Goal: Information Seeking & Learning: Check status

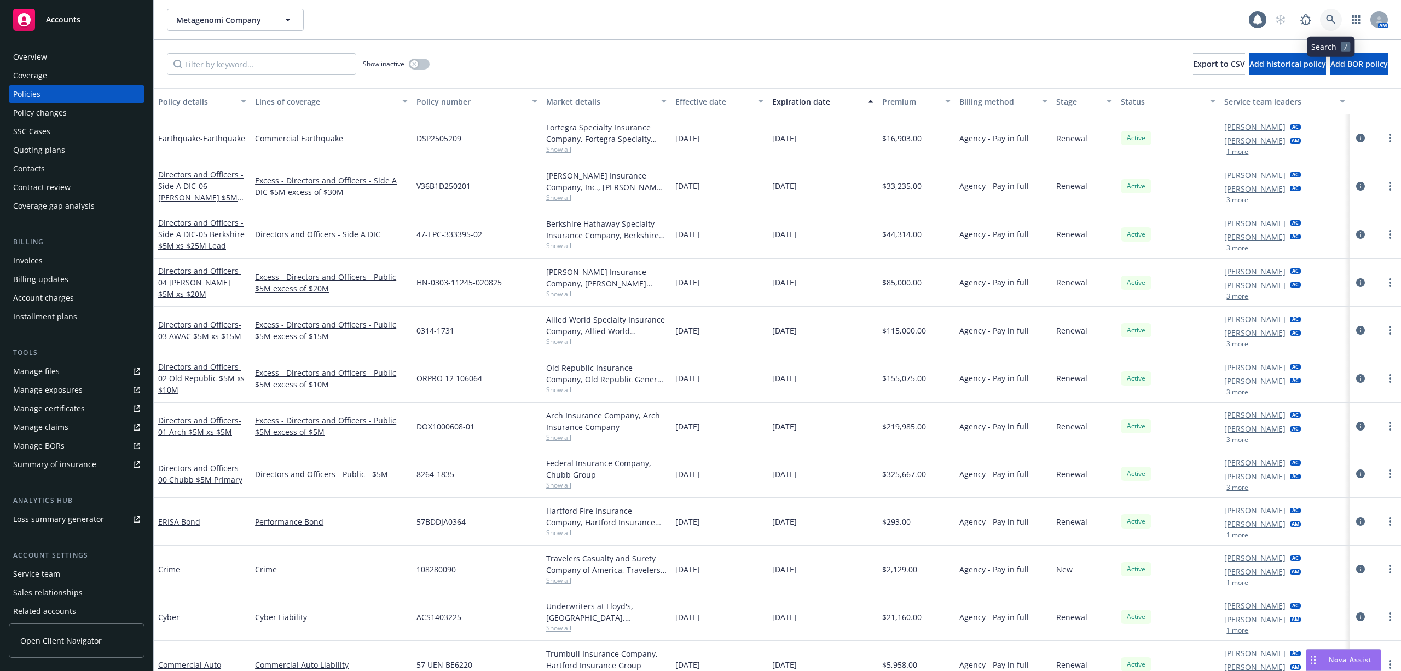
click at [1335, 20] on icon at bounding box center [1331, 20] width 10 height 10
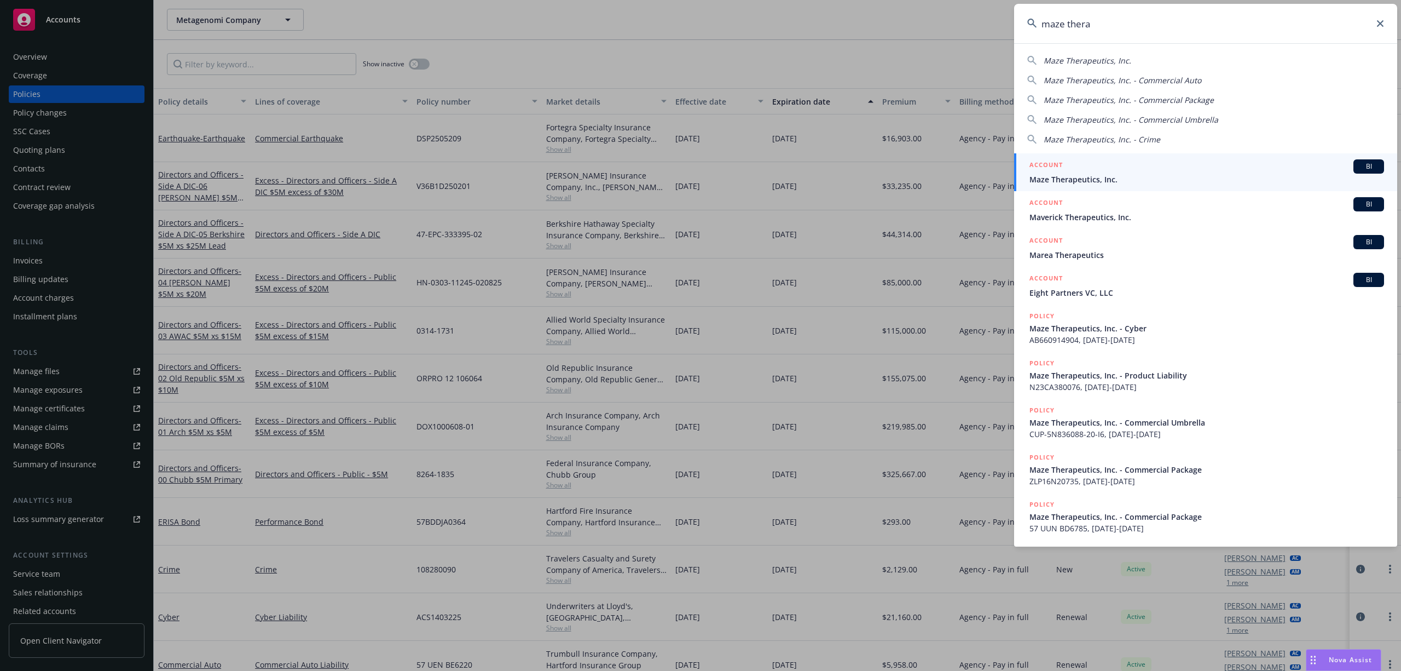
type input "maze thera"
click at [1112, 182] on span "Maze Therapeutics, Inc." at bounding box center [1207, 179] width 355 height 11
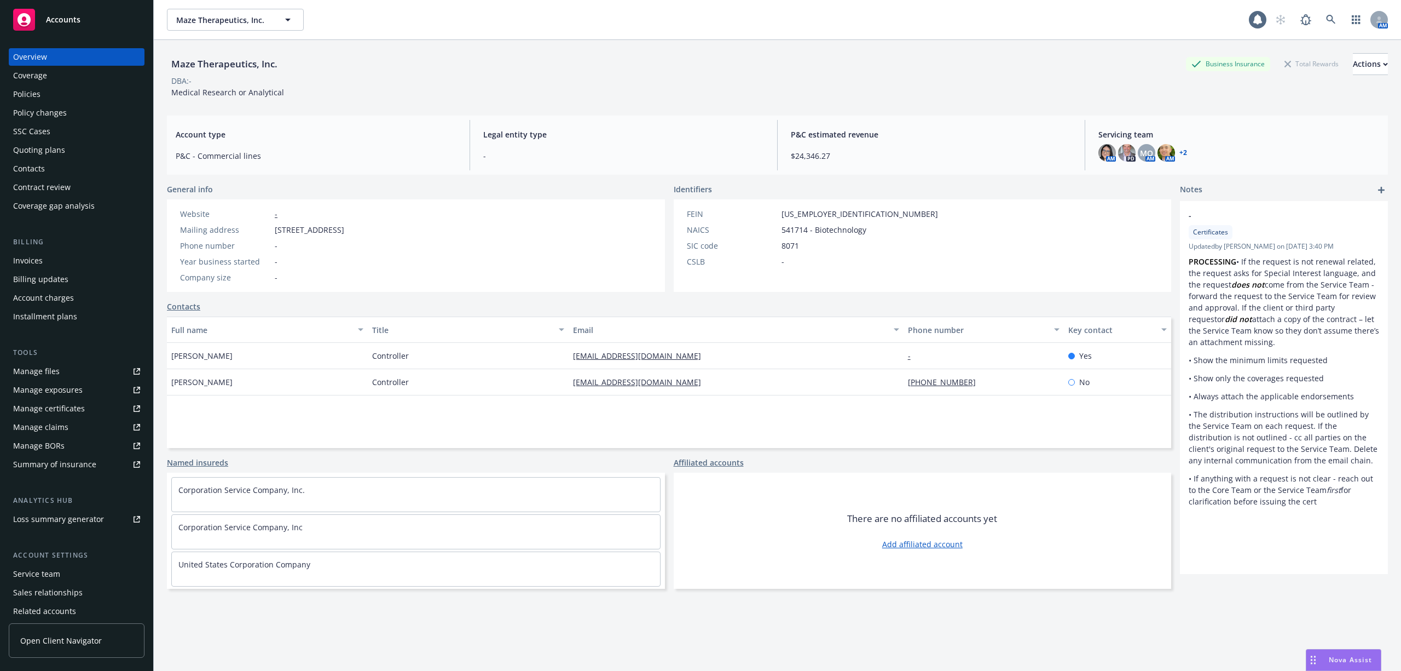
click at [44, 89] on div "Policies" at bounding box center [76, 94] width 127 height 18
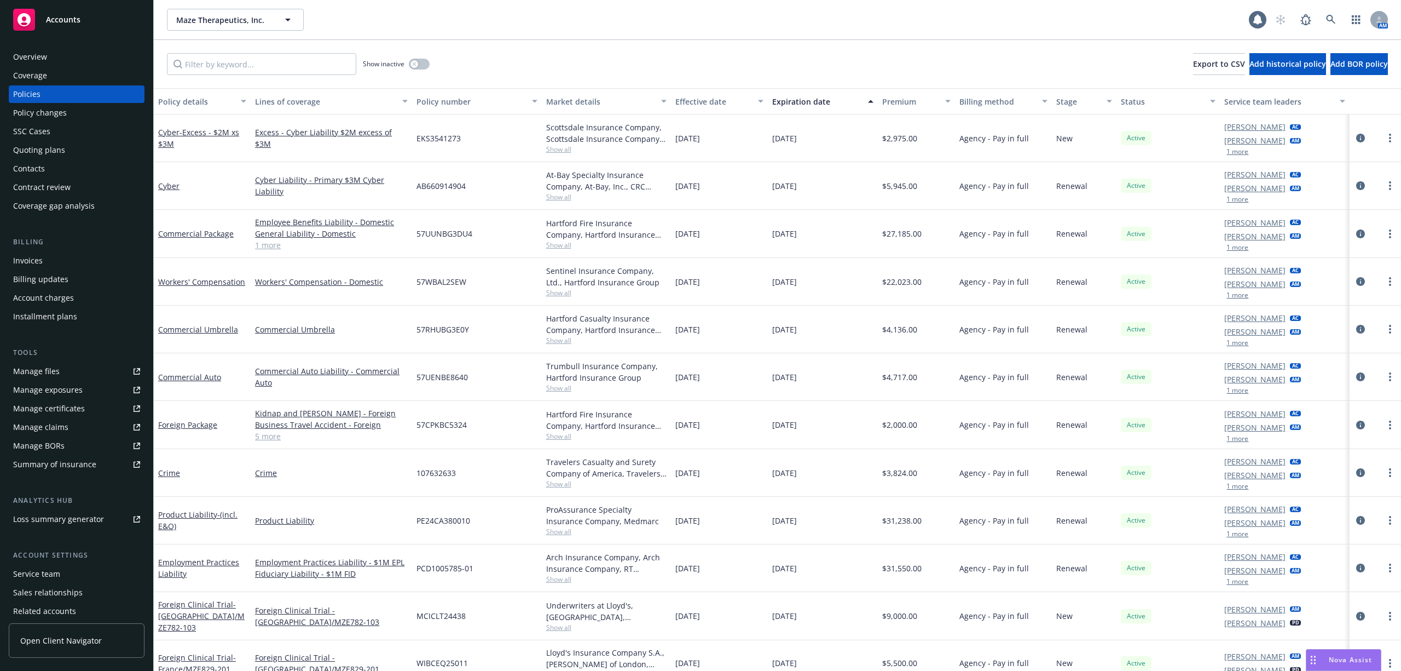
click at [53, 150] on div "Quoting plans" at bounding box center [39, 150] width 52 height 18
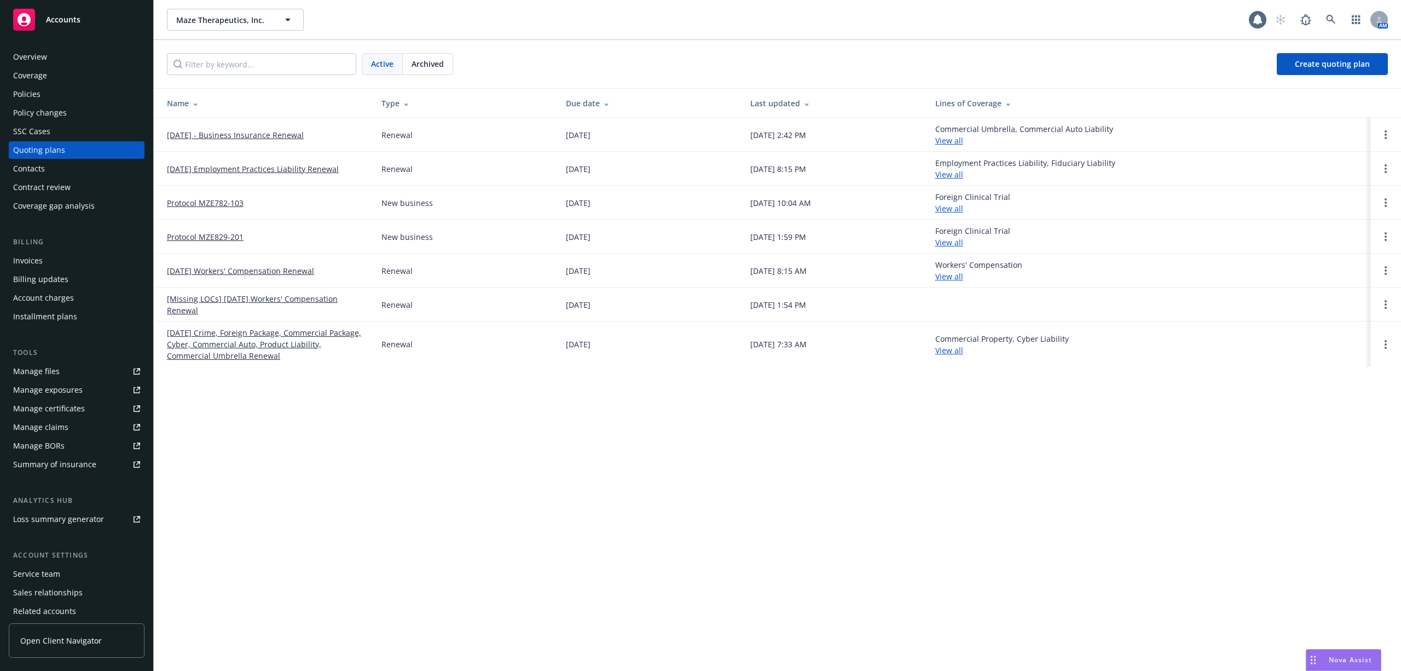
click at [234, 136] on link "[DATE] - Business Insurance Renewal" at bounding box center [235, 134] width 137 height 11
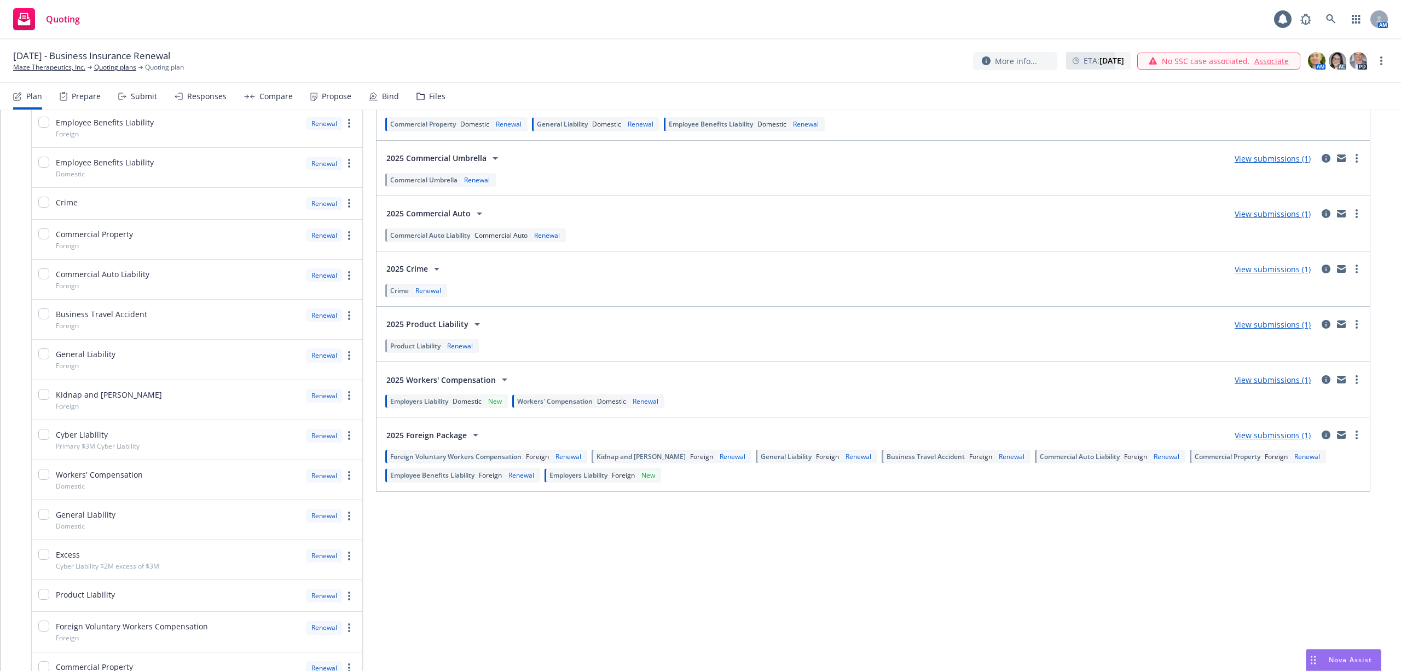
scroll to position [200, 0]
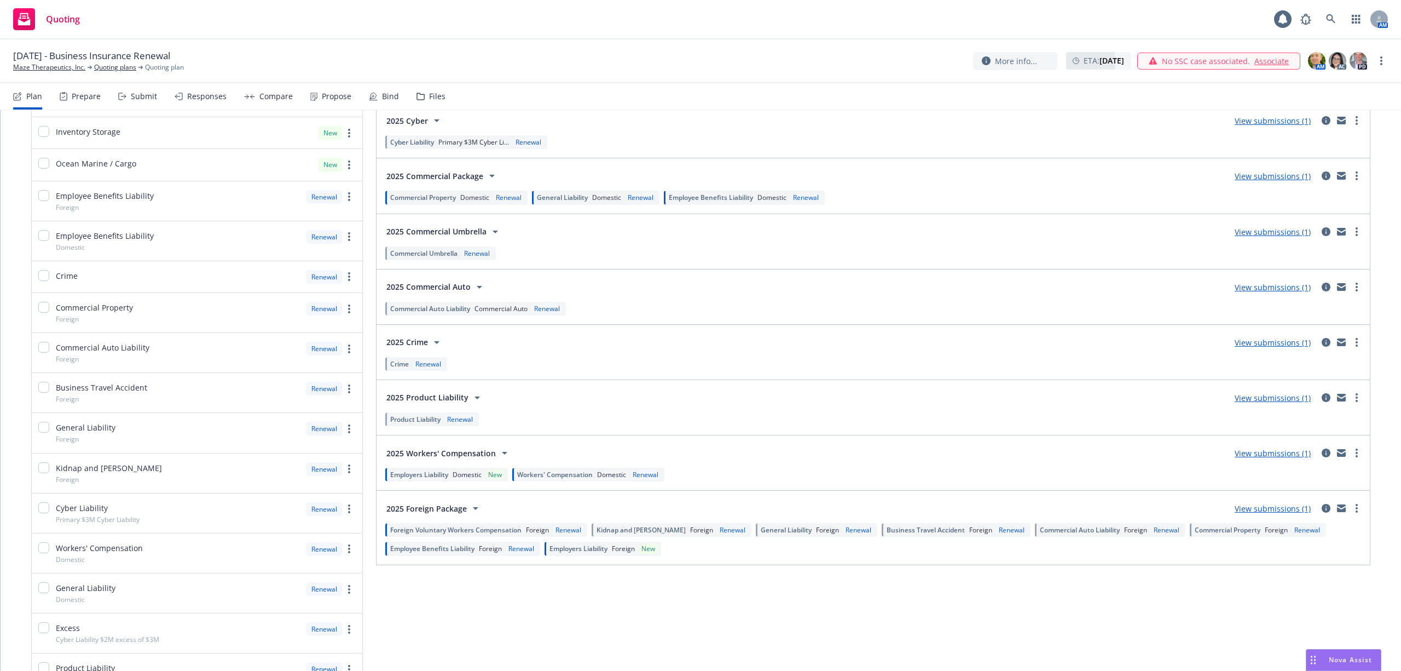
click at [452, 199] on span "Commercial Property" at bounding box center [423, 197] width 66 height 9
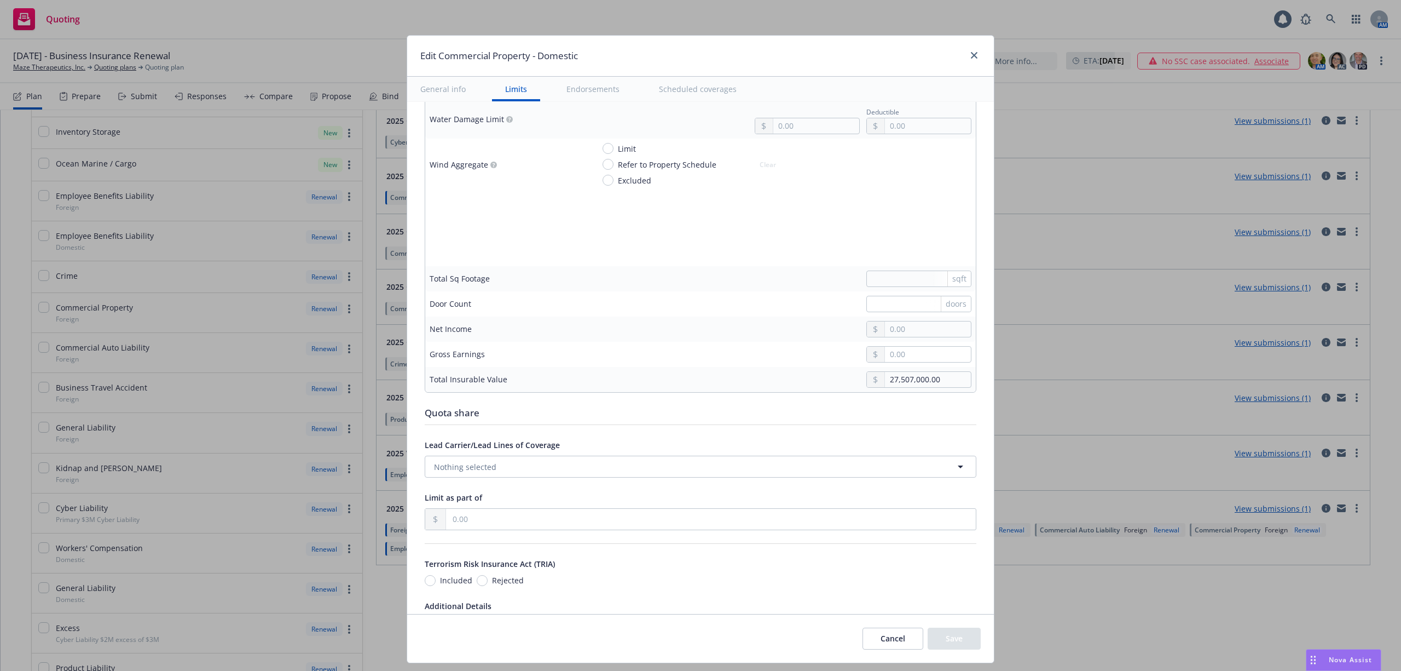
scroll to position [3492, 0]
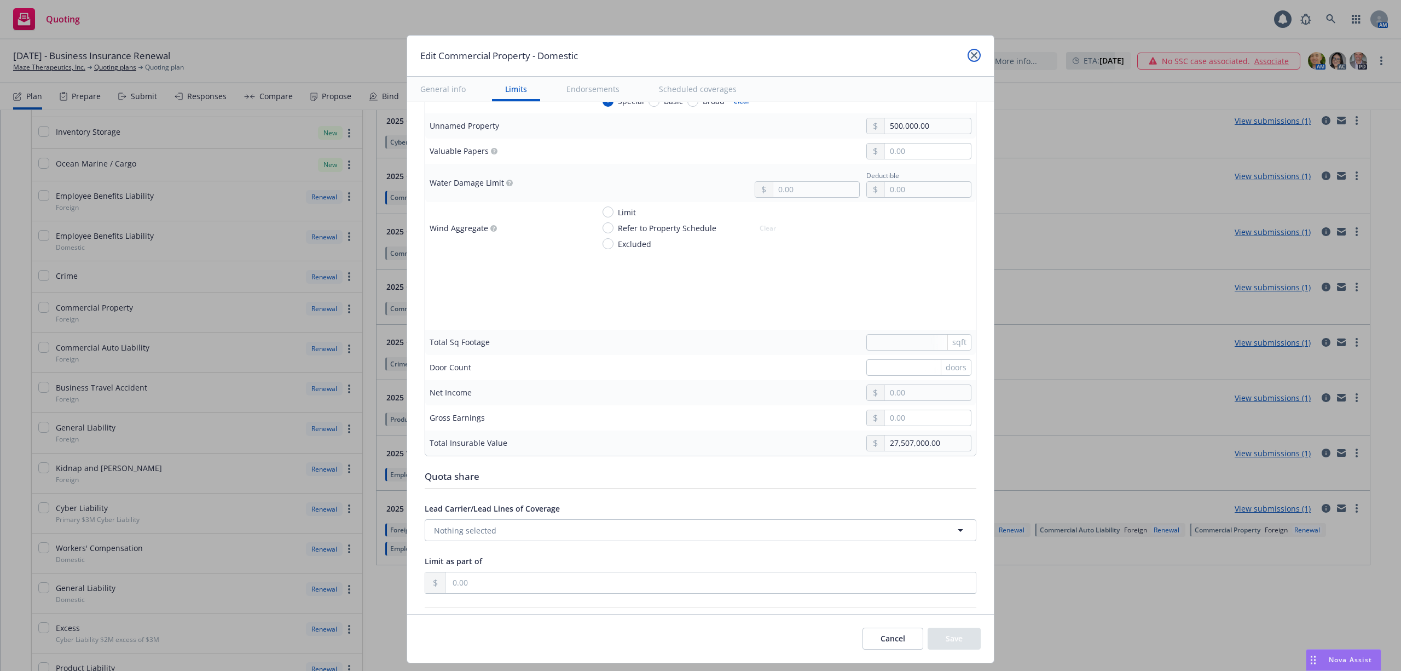
click at [977, 57] on link "close" at bounding box center [974, 55] width 13 height 13
